Goal: Information Seeking & Learning: Learn about a topic

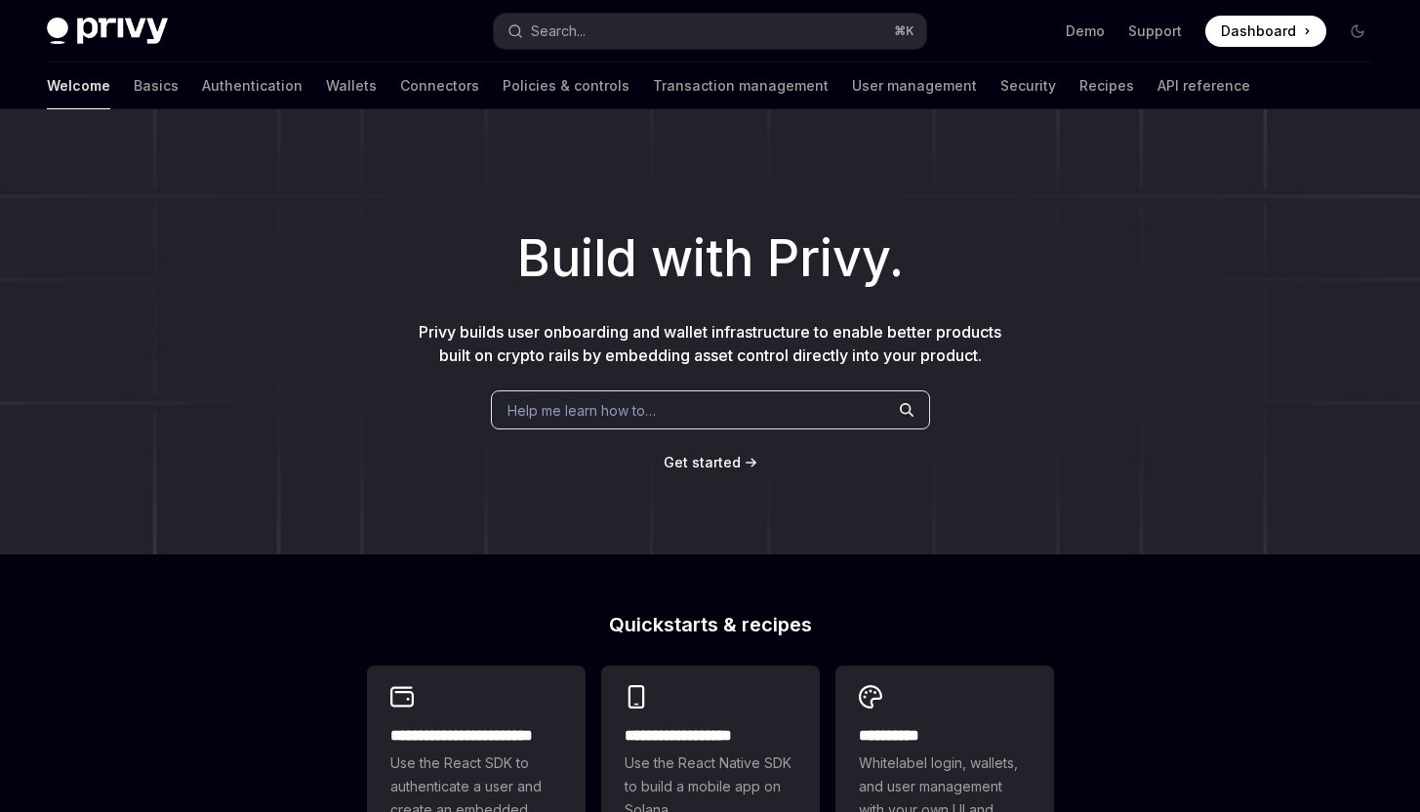
scroll to position [740, 0]
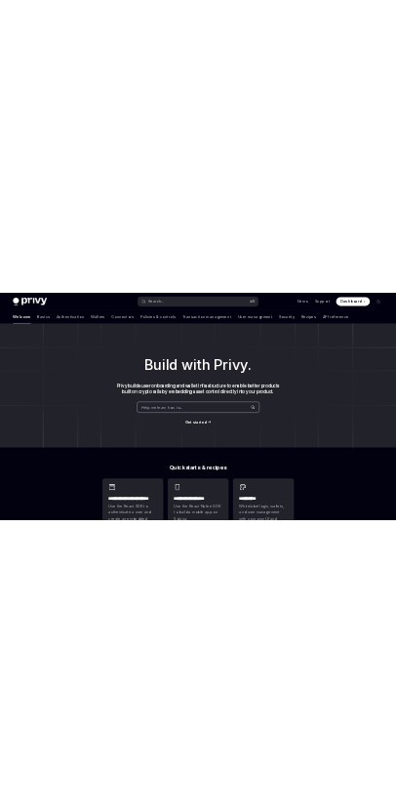
scroll to position [740, 0]
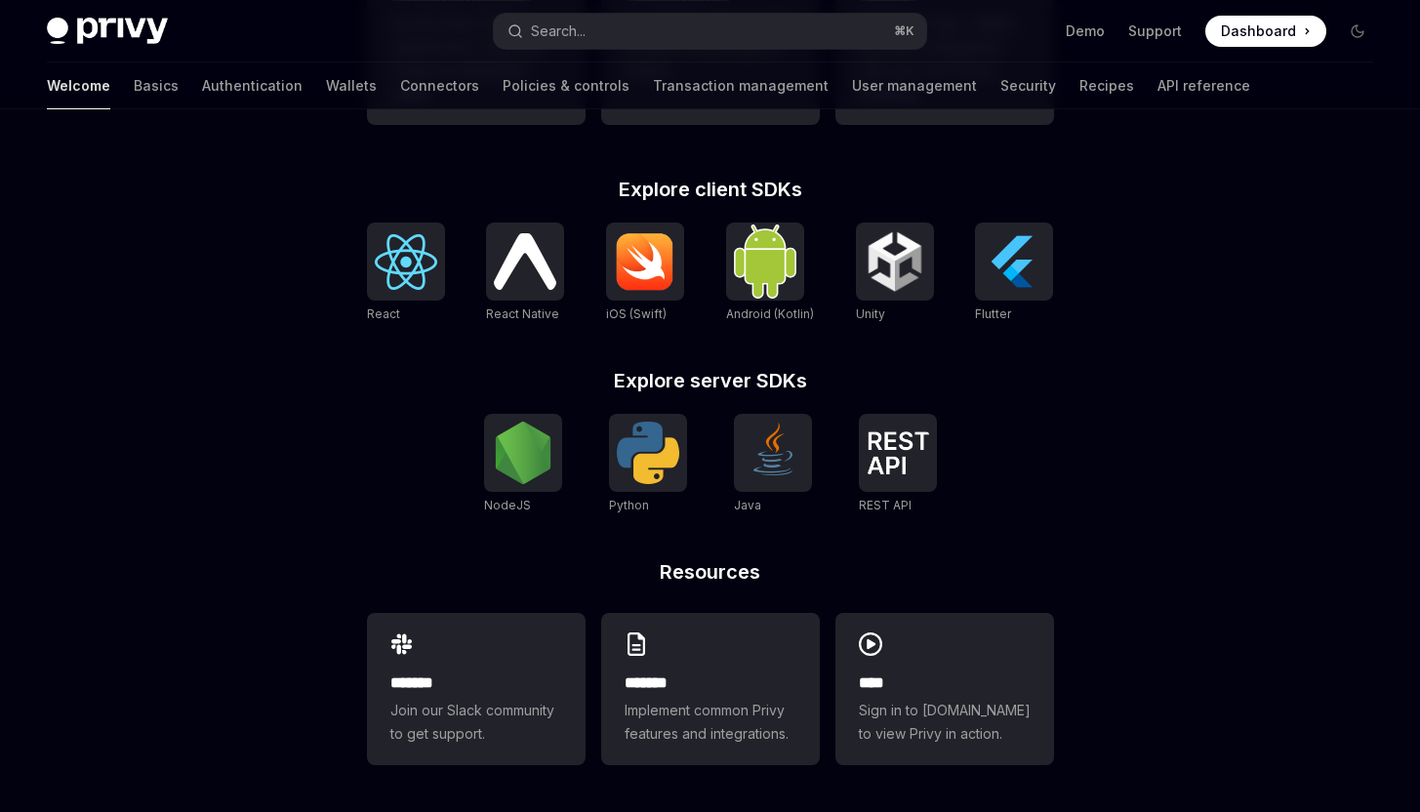
type textarea "*"
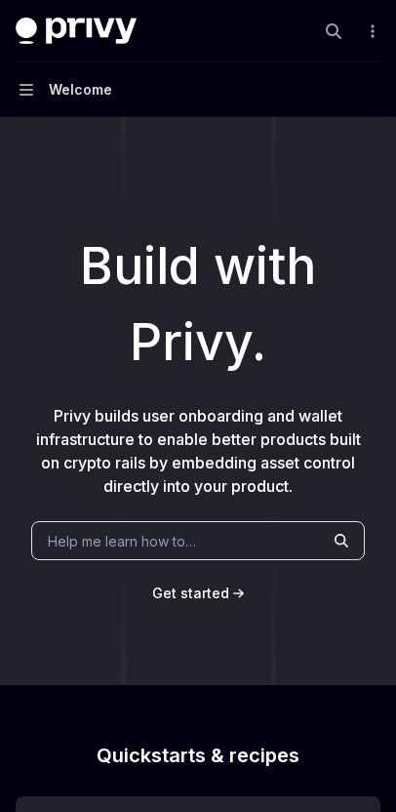
scroll to position [740, 0]
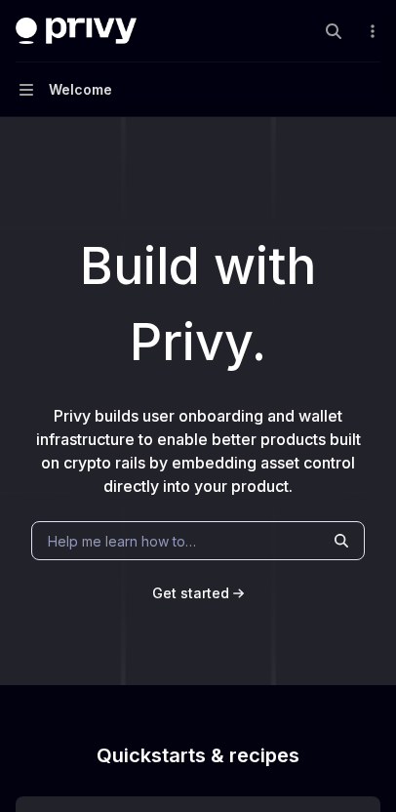
scroll to position [740, 0]
